Goal: Information Seeking & Learning: Understand process/instructions

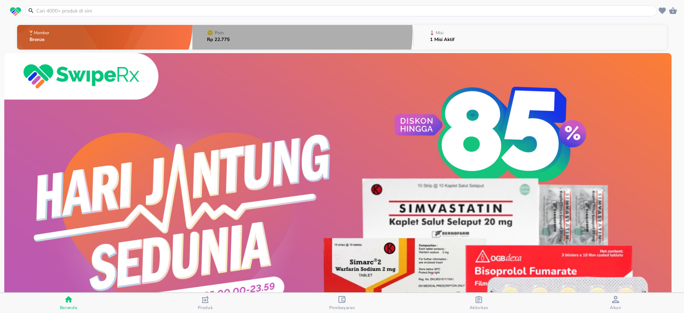
click at [285, 32] on button "Poin Rp 22.775" at bounding box center [302, 37] width 221 height 28
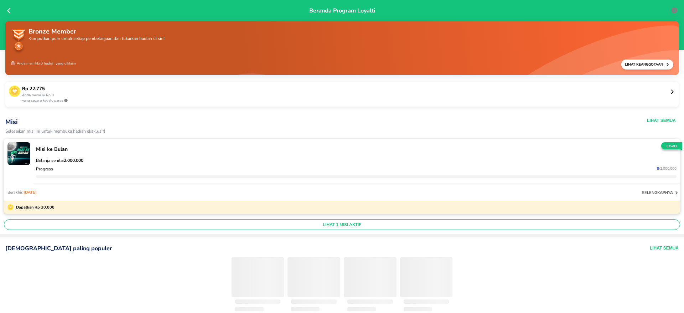
click at [626, 99] on p "yang segera kedaluwarsa" at bounding box center [346, 100] width 648 height 5
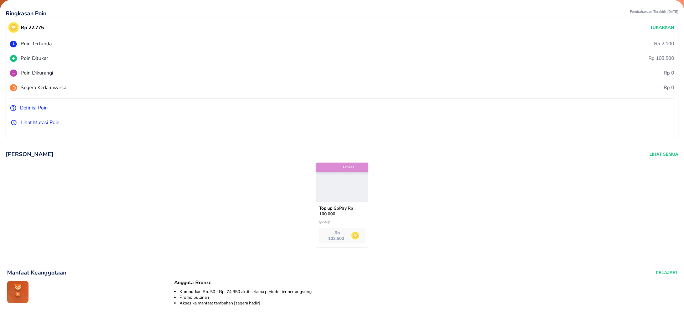
scroll to position [56, 0]
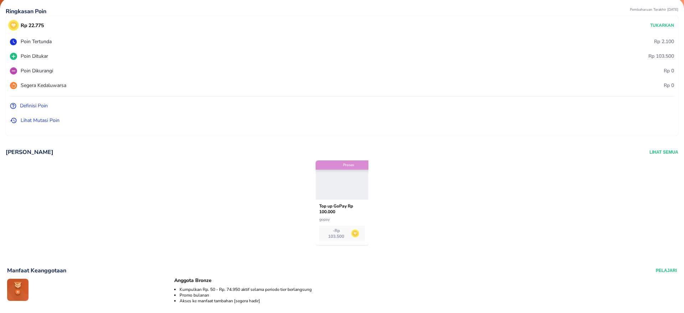
click at [343, 170] on div at bounding box center [342, 179] width 53 height 39
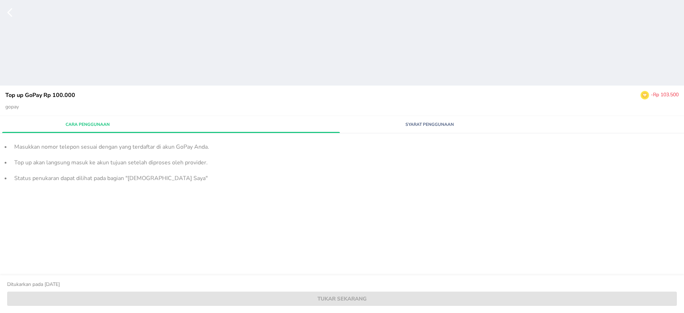
click at [419, 124] on span "Syarat Penggunaan" at bounding box center [429, 124] width 162 height 6
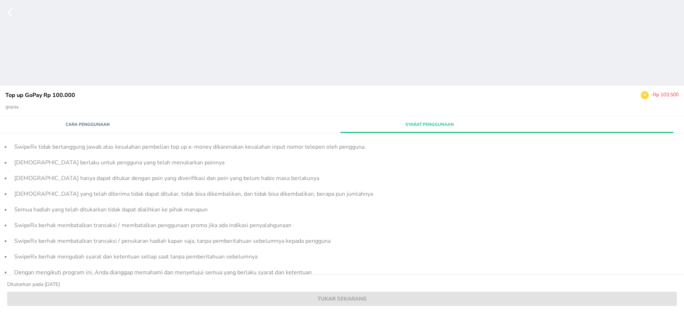
scroll to position [11, 0]
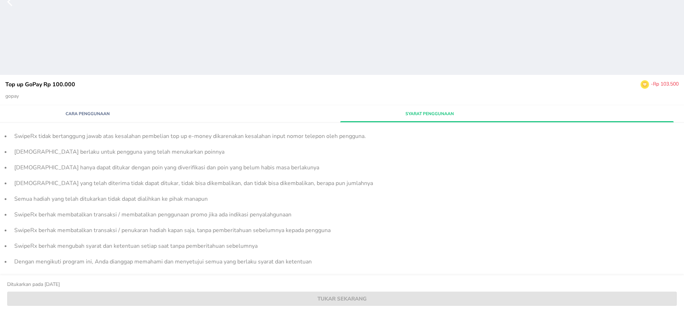
click at [90, 111] on span "Cara Penggunaan" at bounding box center [87, 113] width 162 height 6
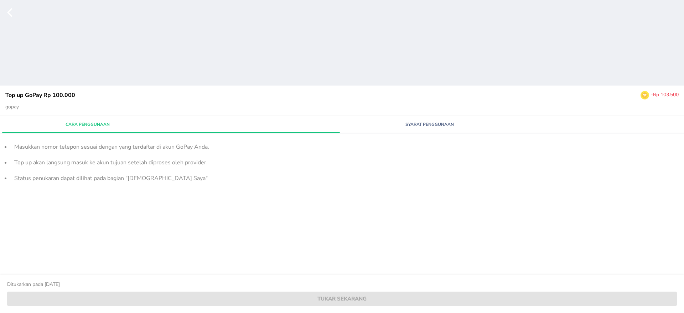
click at [395, 123] on span "Syarat Penggunaan" at bounding box center [429, 124] width 162 height 6
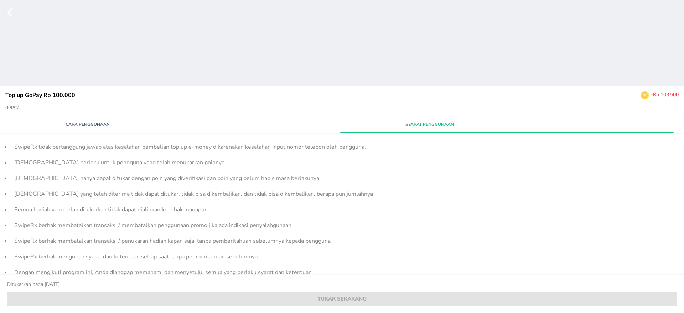
click at [135, 121] on span "Cara Penggunaan" at bounding box center [87, 124] width 162 height 6
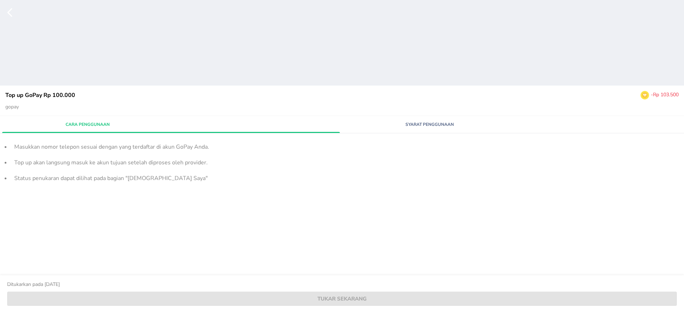
click at [414, 120] on button "Syarat Penggunaan" at bounding box center [429, 124] width 171 height 12
